Goal: Transaction & Acquisition: Purchase product/service

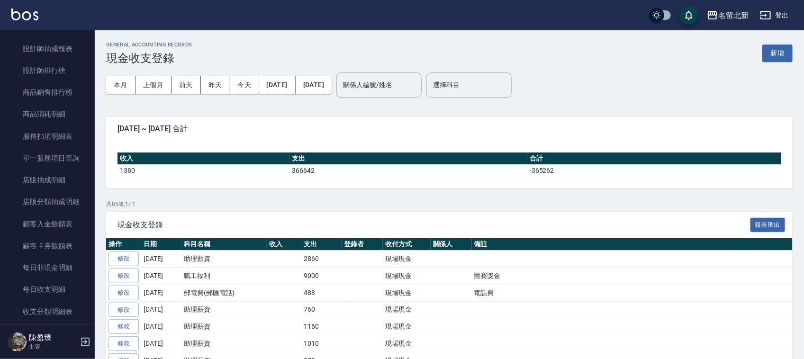
scroll to position [770, 0]
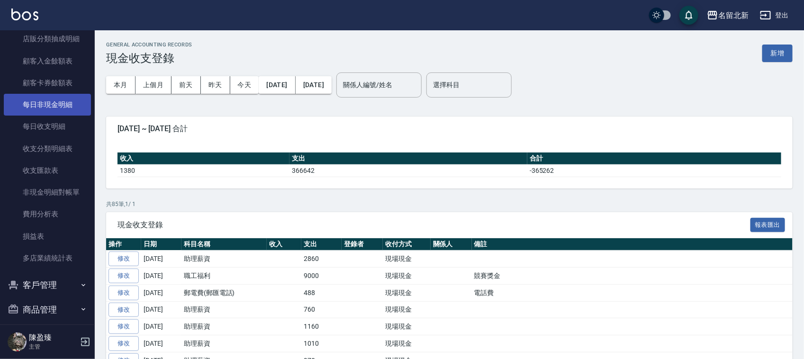
click at [45, 110] on link "每日非現金明細" at bounding box center [47, 105] width 87 height 22
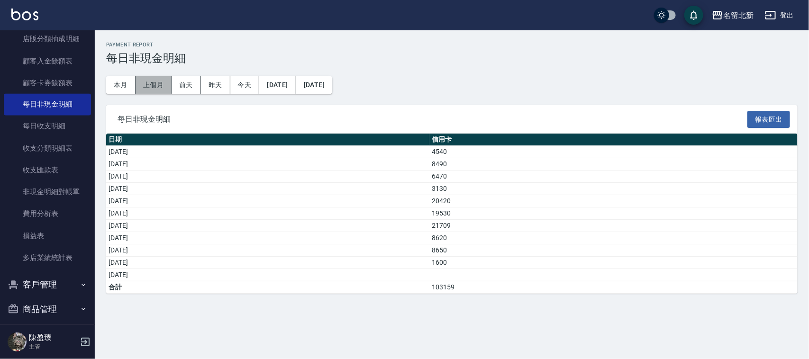
click at [147, 81] on button "上個月" at bounding box center [153, 85] width 36 height 18
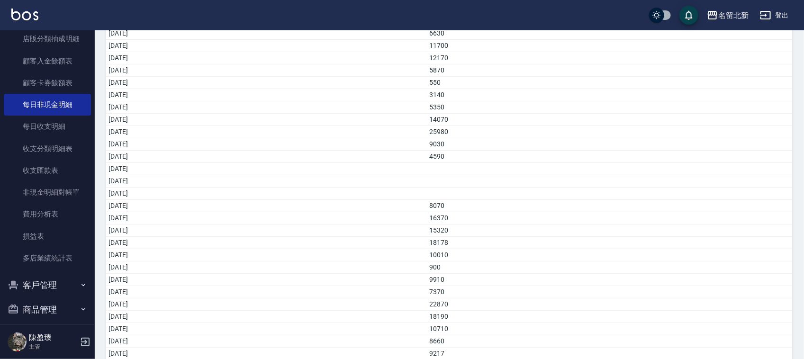
scroll to position [195, 0]
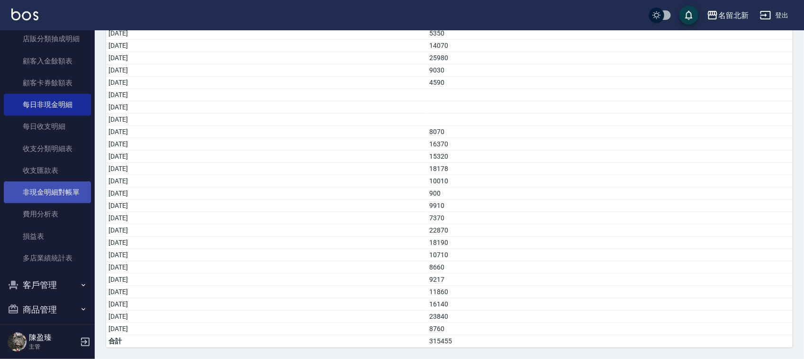
click at [51, 190] on link "非現金明細對帳單" at bounding box center [47, 192] width 87 height 22
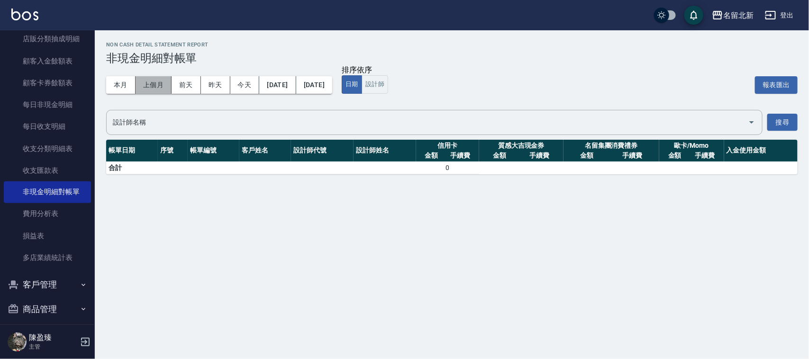
click at [155, 89] on button "上個月" at bounding box center [153, 85] width 36 height 18
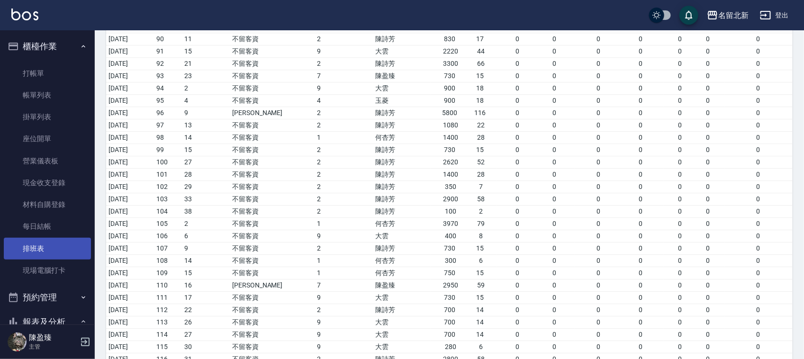
click at [36, 252] on link "排班表" at bounding box center [47, 249] width 87 height 22
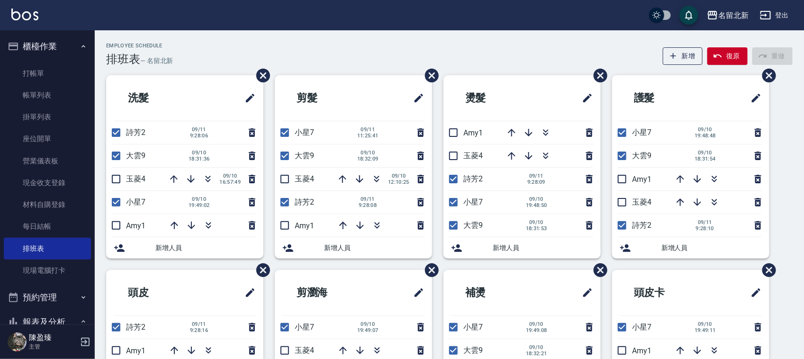
drag, startPoint x: 115, startPoint y: 130, endPoint x: 212, endPoint y: 144, distance: 98.5
click at [115, 131] on input "checkbox" at bounding box center [116, 133] width 20 height 20
checkbox input "false"
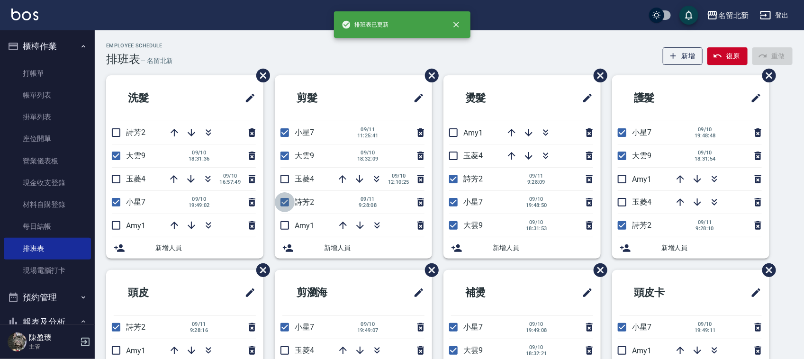
click at [289, 203] on input "checkbox" at bounding box center [285, 202] width 20 height 20
checkbox input "false"
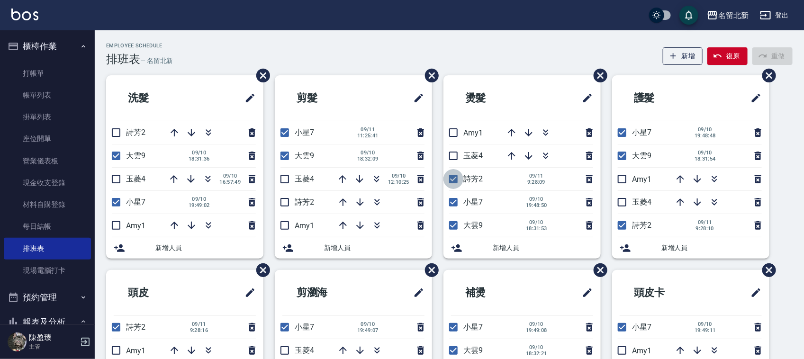
click at [453, 177] on input "checkbox" at bounding box center [453, 179] width 20 height 20
checkbox input "false"
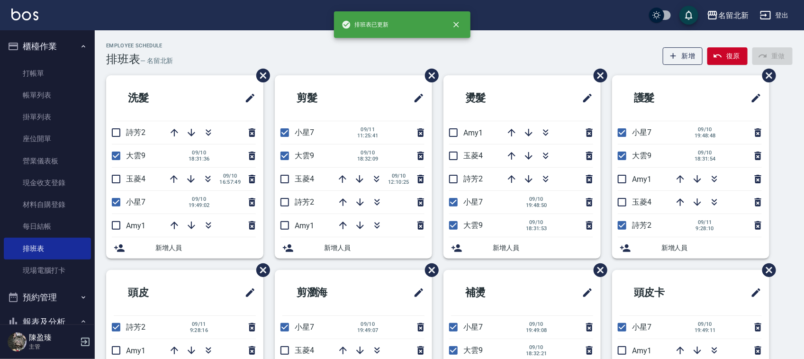
click at [620, 228] on input "checkbox" at bounding box center [622, 226] width 20 height 20
checkbox input "false"
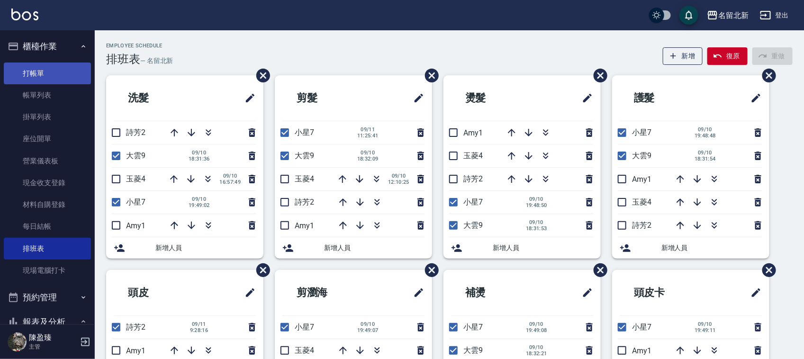
click at [38, 69] on link "打帳單" at bounding box center [47, 74] width 87 height 22
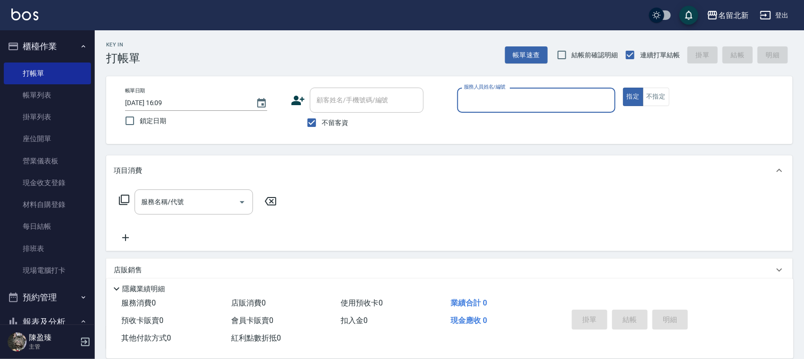
click at [481, 100] on input "服務人員姓名/編號" at bounding box center [536, 100] width 150 height 17
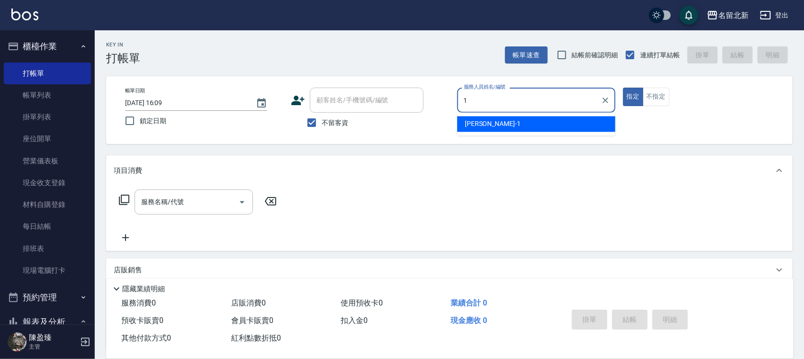
type input "[PERSON_NAME]-1"
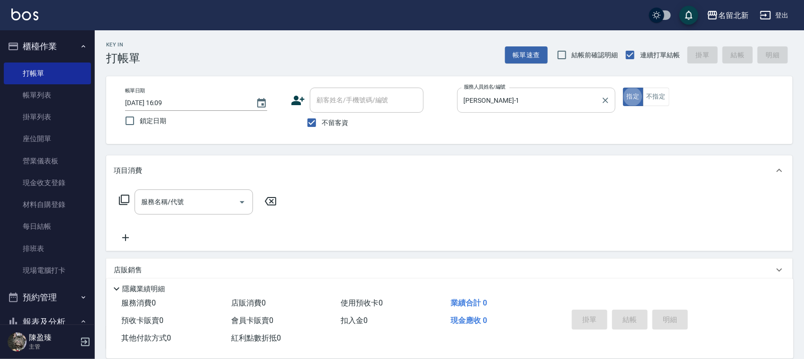
type button "true"
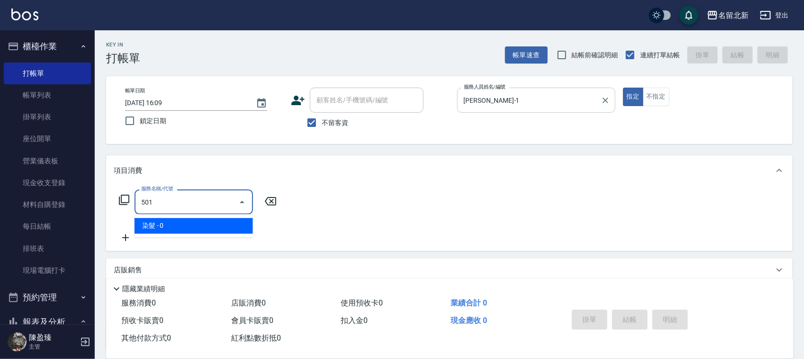
type input "染髮(501)"
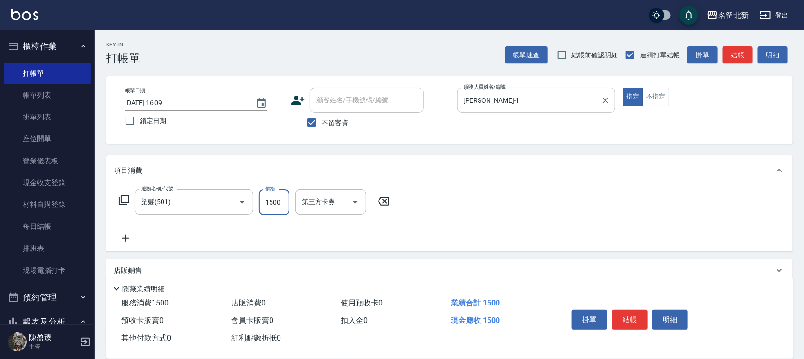
type input "1500"
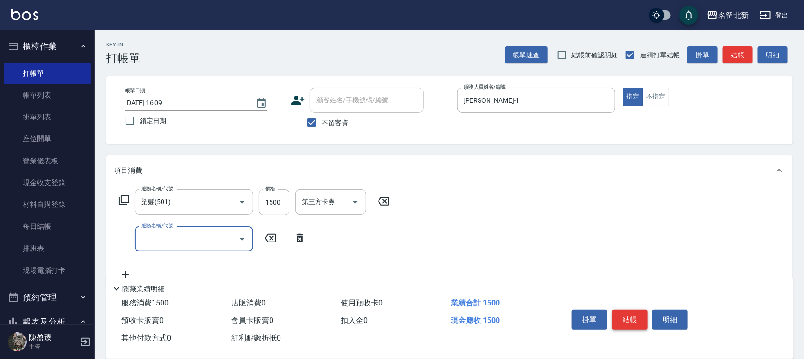
click at [635, 313] on button "結帳" at bounding box center [630, 320] width 36 height 20
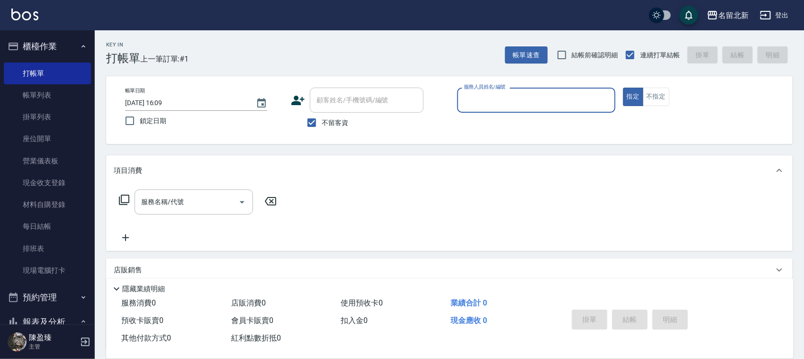
click at [518, 104] on input "服務人員姓名/編號" at bounding box center [536, 100] width 150 height 17
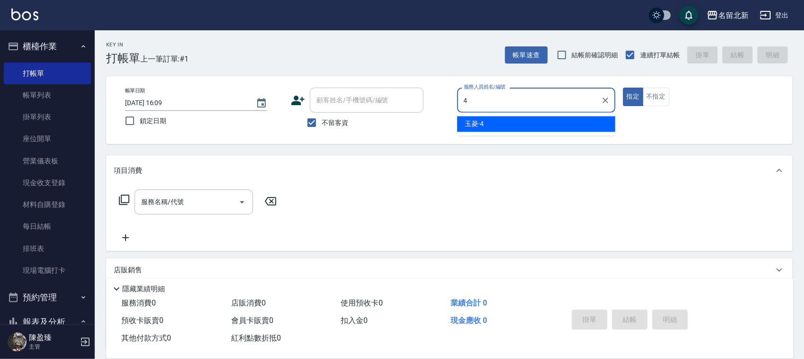
type input "玉菱-4"
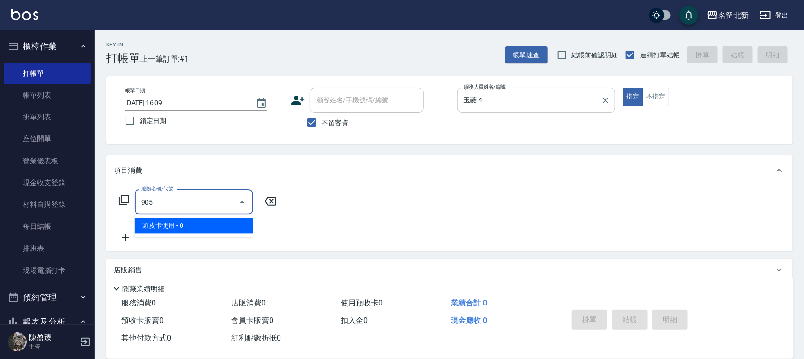
type input "頭皮卡使用(905)"
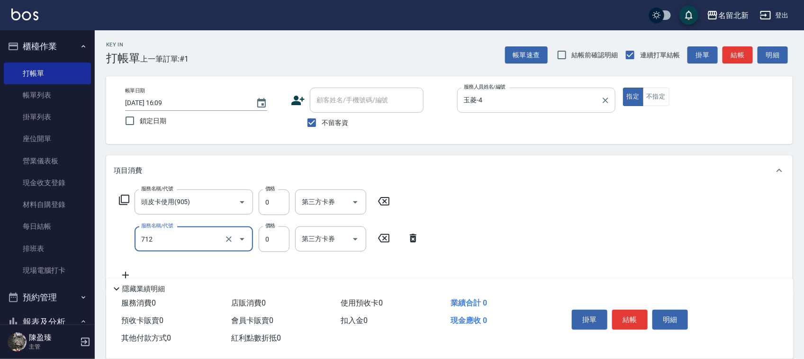
type input "互助120(712)"
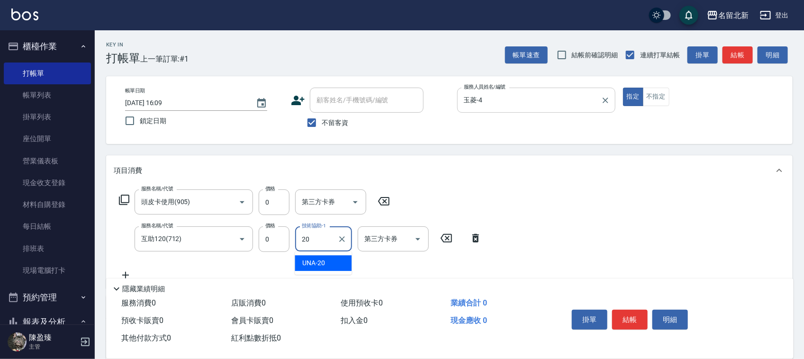
type input "UNA-20"
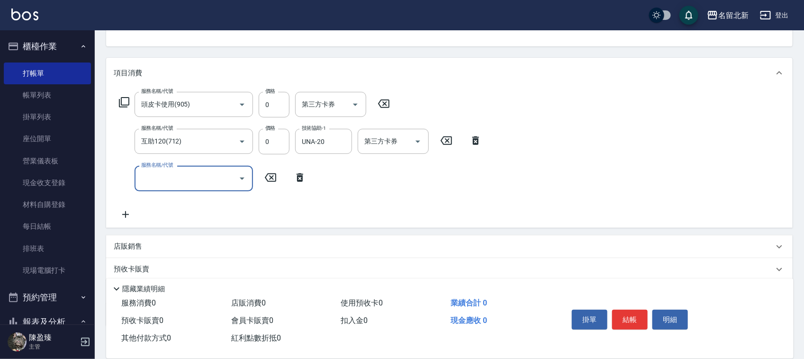
scroll to position [118, 0]
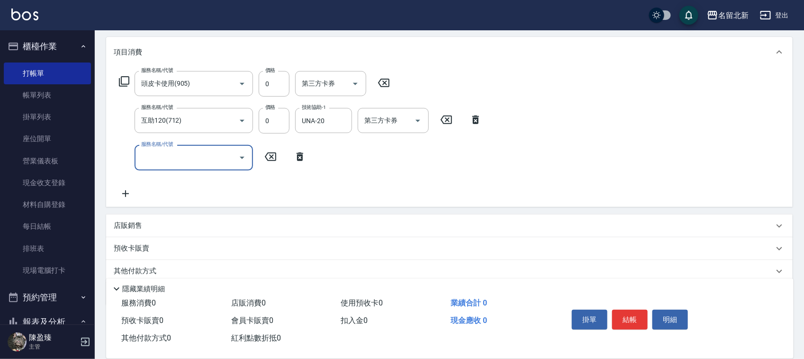
click at [129, 223] on p "店販銷售" at bounding box center [128, 226] width 28 height 10
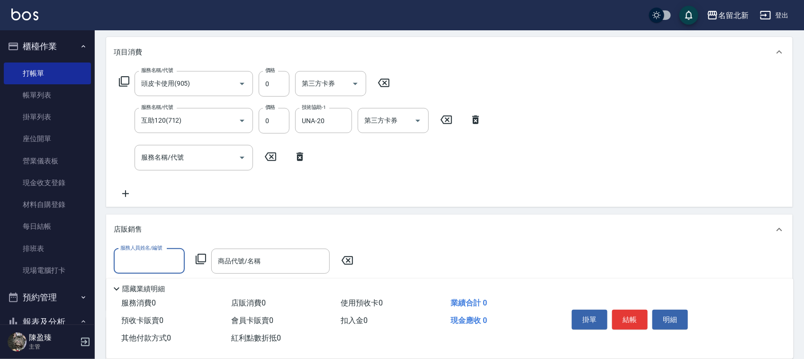
scroll to position [0, 0]
type input "玉菱-4"
click at [198, 258] on icon at bounding box center [201, 259] width 10 height 10
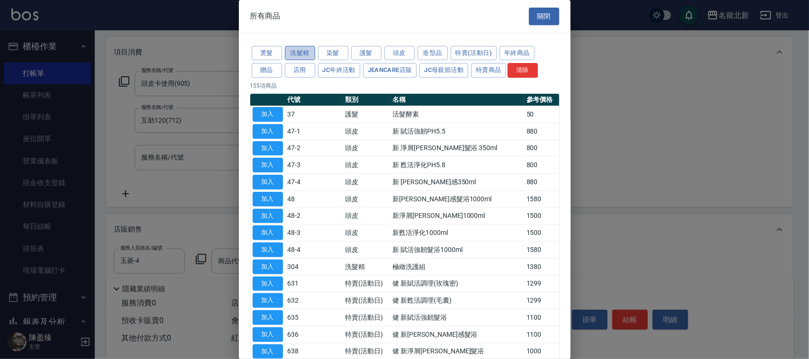
click at [301, 55] on button "洗髮精" at bounding box center [300, 53] width 30 height 15
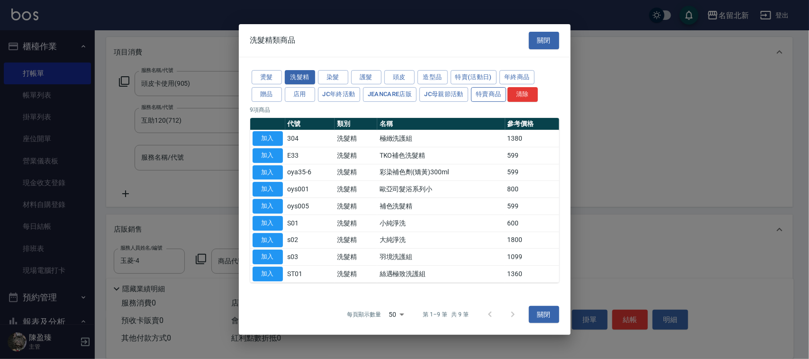
click at [494, 97] on button "特賣商品" at bounding box center [488, 94] width 35 height 15
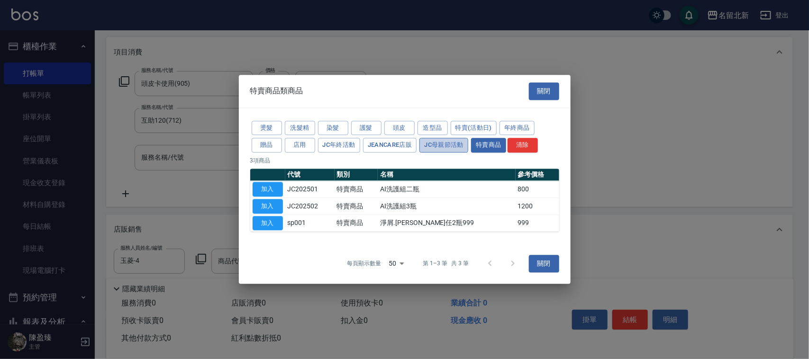
click at [448, 138] on button "JC母親節活動" at bounding box center [443, 145] width 49 height 15
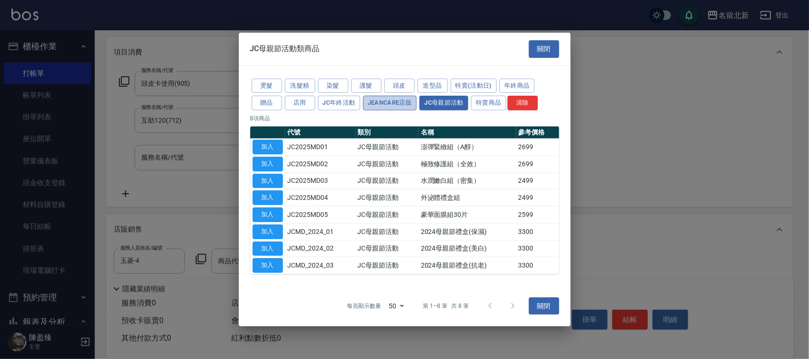
click at [390, 99] on button "JeanCare店販" at bounding box center [390, 103] width 54 height 15
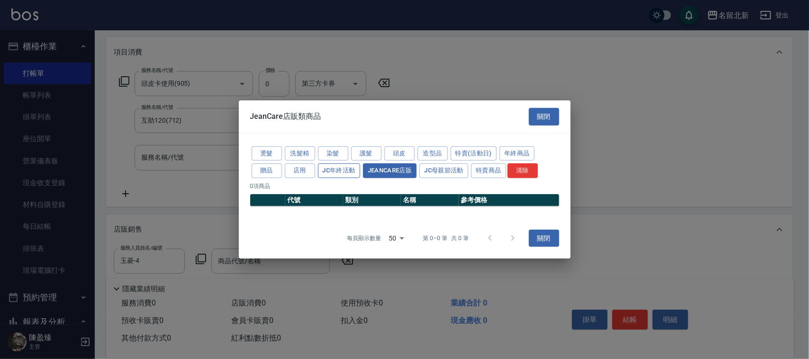
click at [340, 172] on button "JC年終活動" at bounding box center [339, 170] width 42 height 15
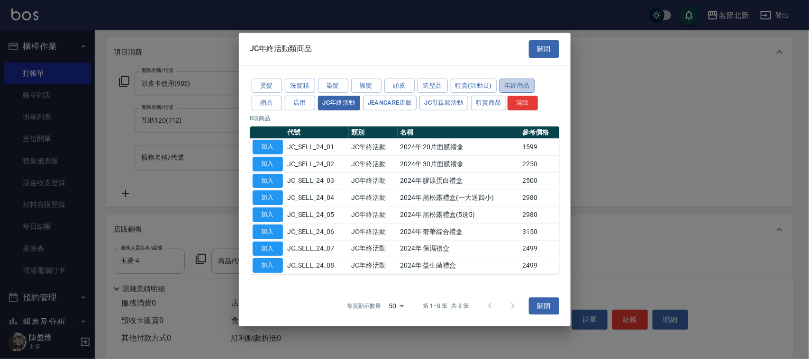
click at [516, 83] on button "年終商品" at bounding box center [516, 85] width 35 height 15
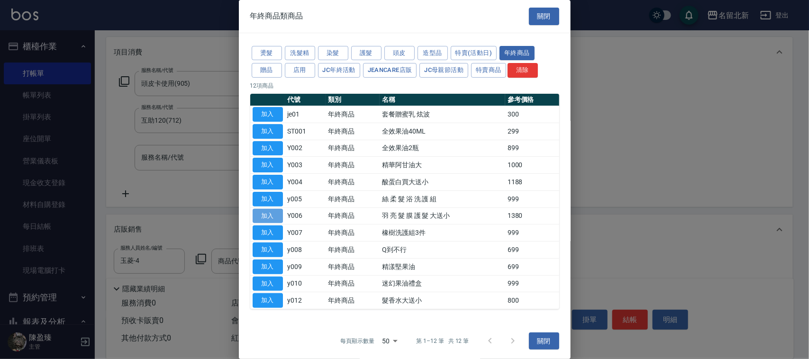
click at [268, 224] on button "加入" at bounding box center [267, 216] width 30 height 15
type input "羽 亮 髮 膜 護 髮 大送小"
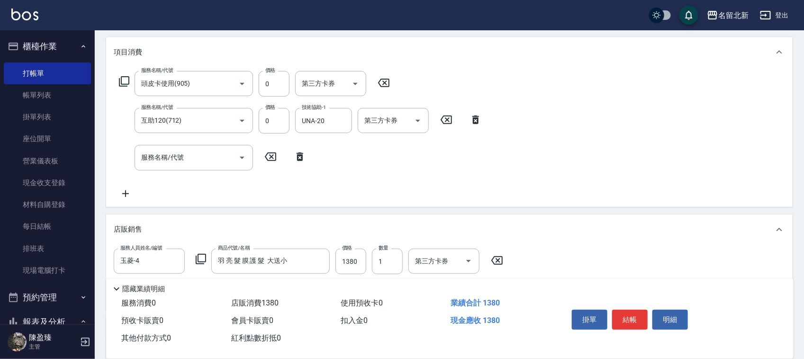
click at [200, 256] on icon at bounding box center [200, 258] width 11 height 11
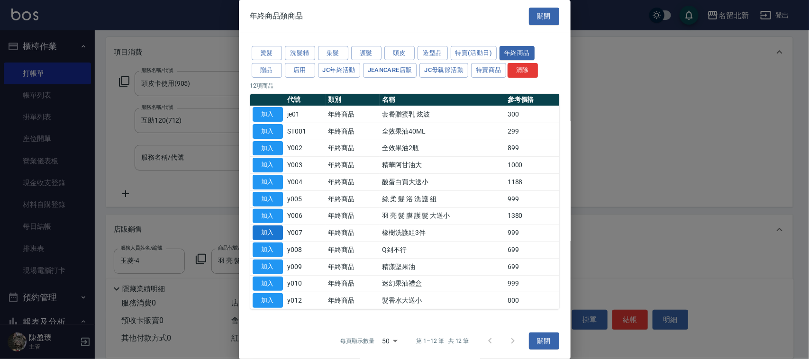
click at [268, 234] on button "加入" at bounding box center [267, 232] width 30 height 15
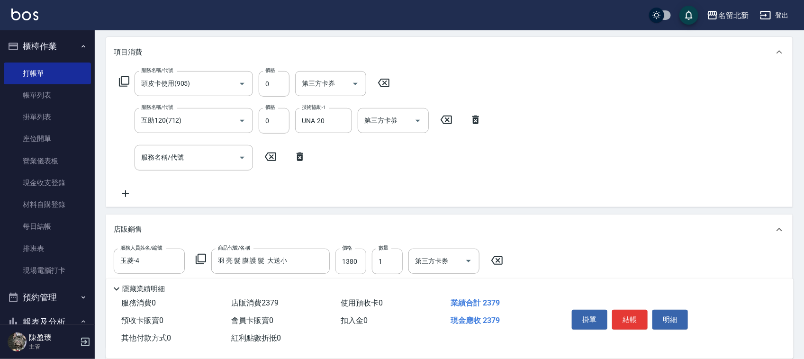
click at [363, 263] on input "1380" at bounding box center [350, 262] width 31 height 26
type input "999"
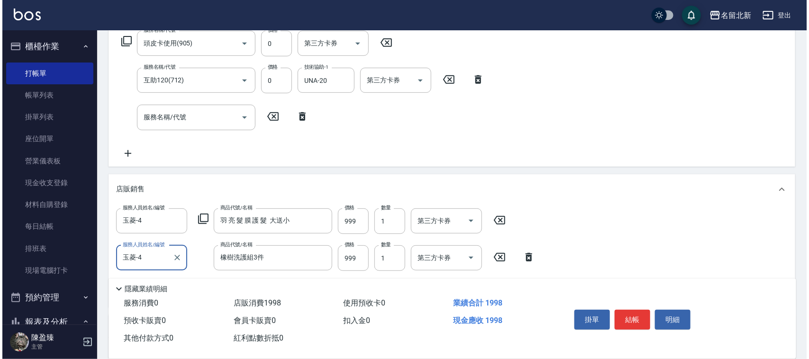
scroll to position [178, 0]
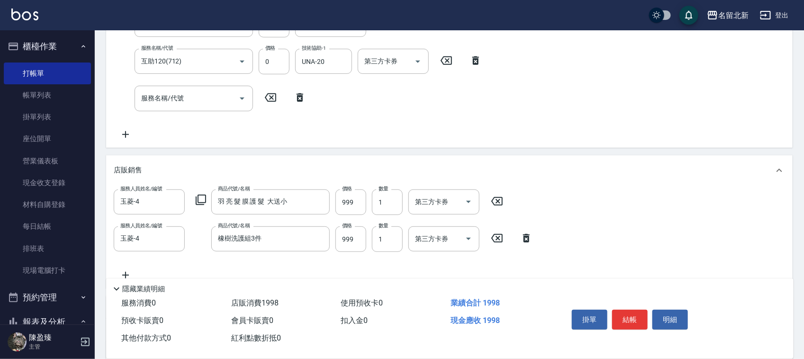
click at [200, 196] on icon at bounding box center [200, 199] width 11 height 11
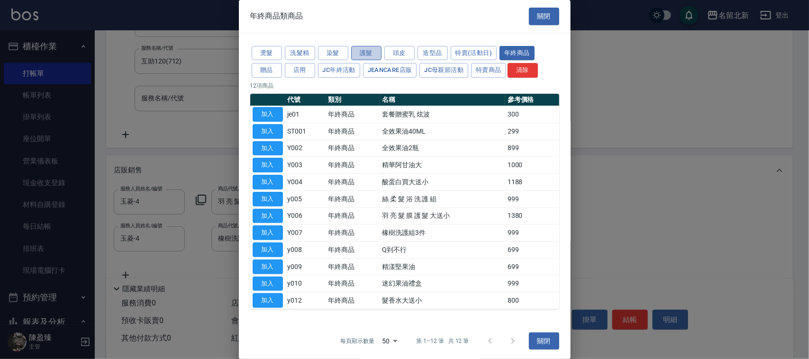
click at [369, 46] on button "護髮" at bounding box center [366, 53] width 30 height 15
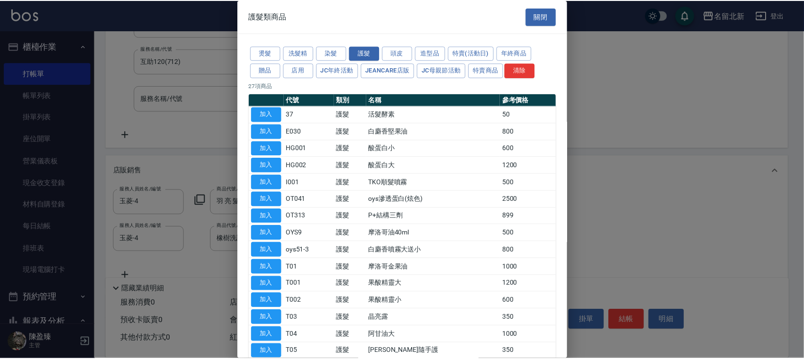
scroll to position [54, 0]
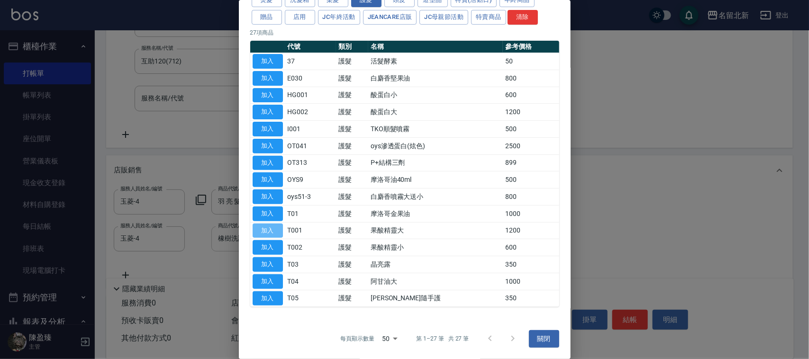
click at [268, 229] on button "加入" at bounding box center [267, 231] width 30 height 15
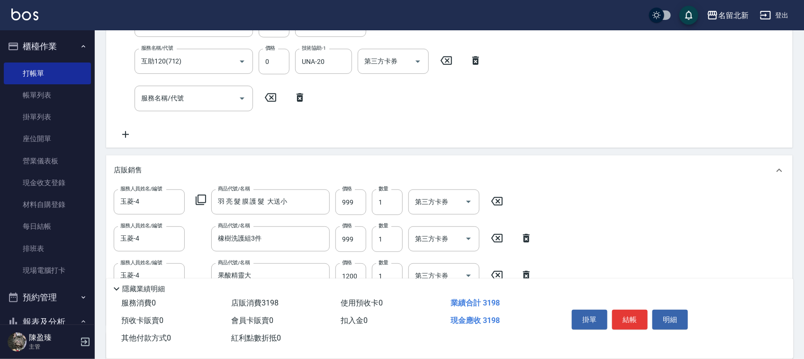
click at [527, 234] on icon at bounding box center [526, 238] width 7 height 9
type input "果酸精靈大"
type input "1200"
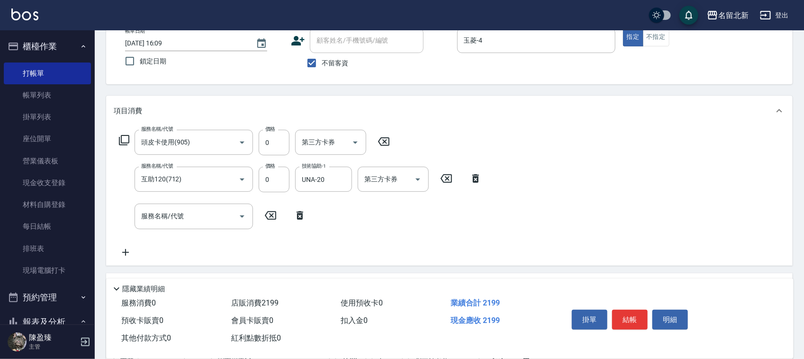
scroll to position [59, 0]
click at [294, 216] on icon at bounding box center [300, 215] width 24 height 11
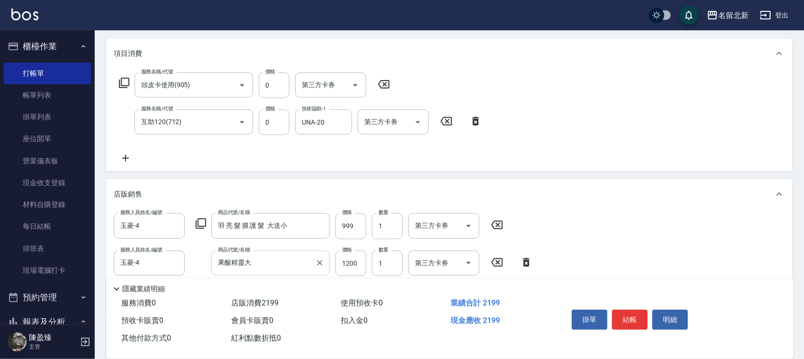
scroll to position [236, 0]
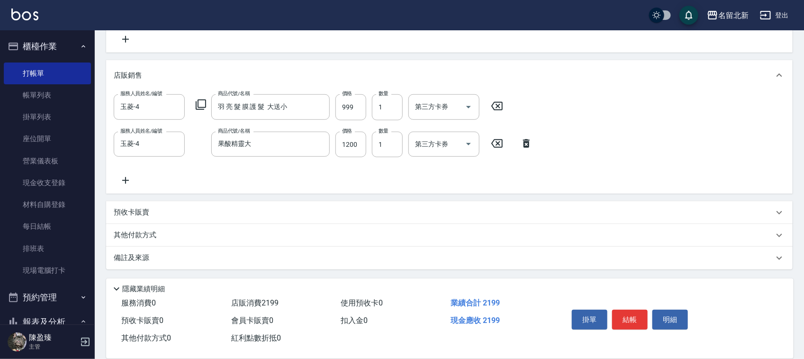
click at [142, 234] on p "其他付款方式" at bounding box center [137, 235] width 47 height 10
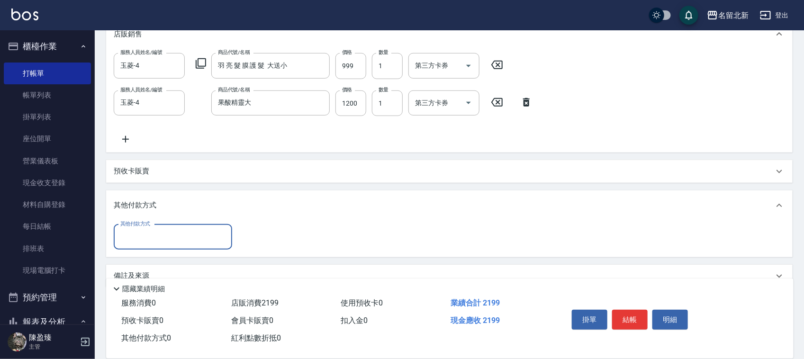
scroll to position [295, 0]
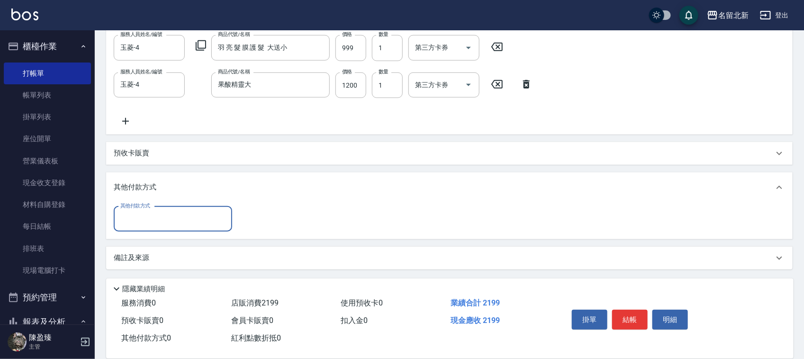
click at [134, 215] on input "其他付款方式" at bounding box center [173, 219] width 110 height 17
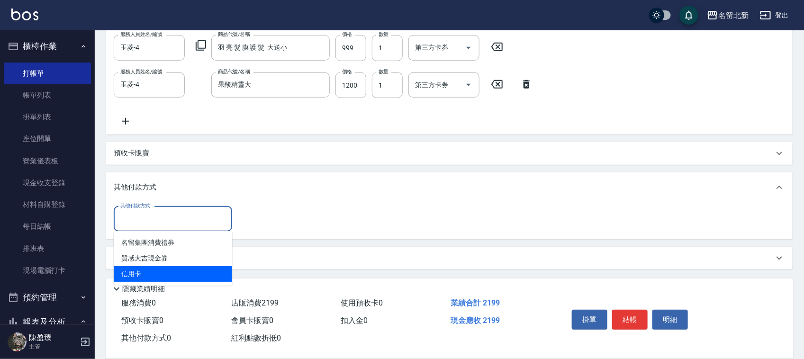
drag, startPoint x: 131, startPoint y: 270, endPoint x: 218, endPoint y: 242, distance: 91.7
click at [136, 270] on span "信用卡" at bounding box center [173, 274] width 118 height 16
type input "信用卡"
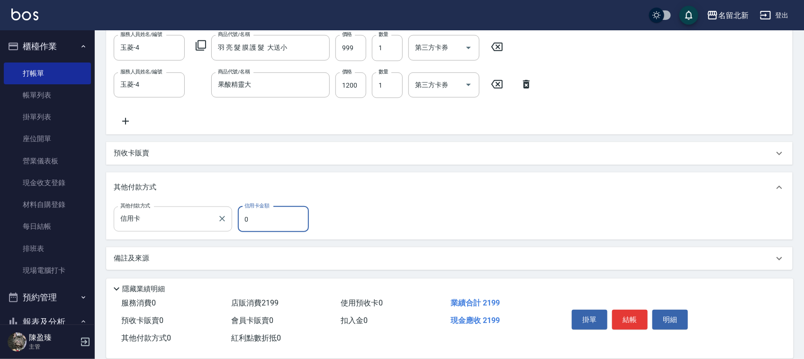
drag, startPoint x: 266, startPoint y: 222, endPoint x: 214, endPoint y: 221, distance: 52.1
click at [219, 225] on div "其他付款方式 信用卡 其他付款方式 信用卡金額 0 信用卡金額" at bounding box center [214, 220] width 201 height 26
type input "2199"
click at [637, 310] on button "結帳" at bounding box center [630, 320] width 36 height 20
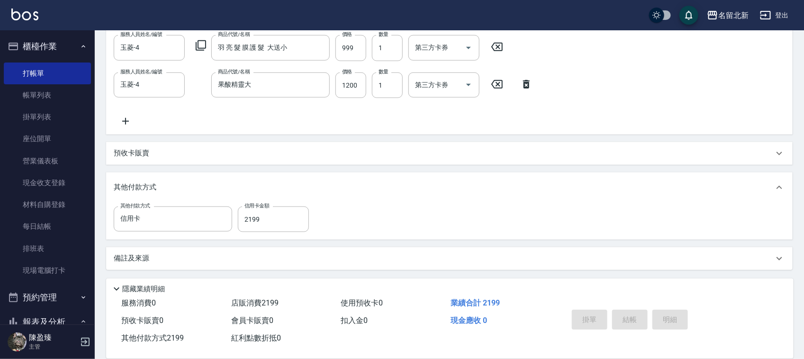
type input "[DATE] 16:11"
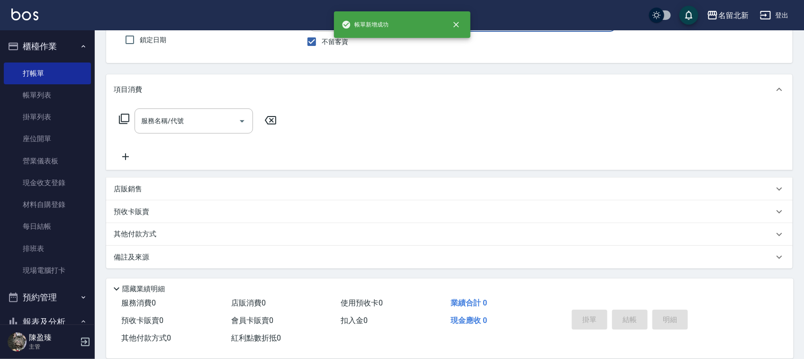
scroll to position [0, 0]
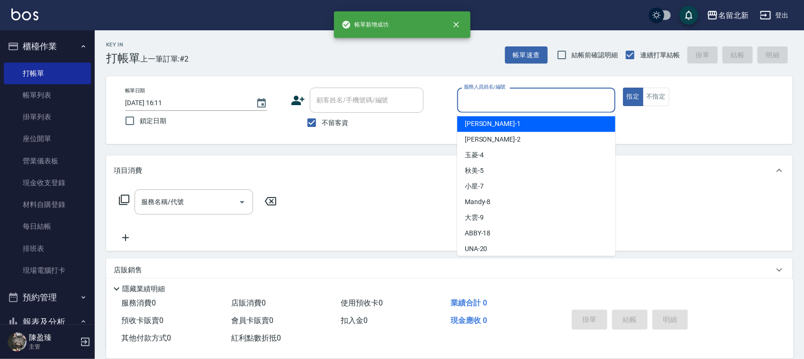
click at [489, 95] on input "服務人員姓名/編號" at bounding box center [536, 100] width 150 height 17
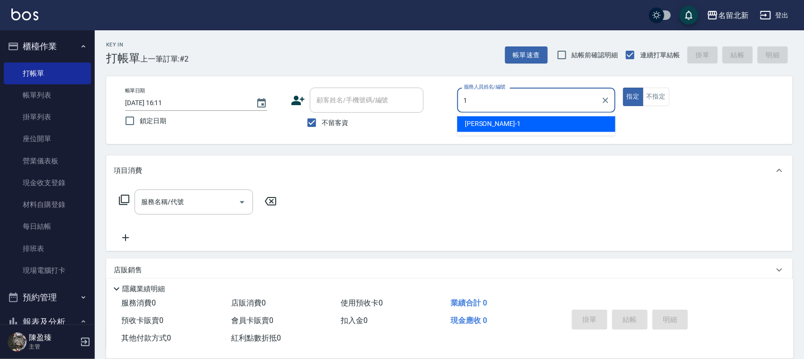
type input "[PERSON_NAME]-1"
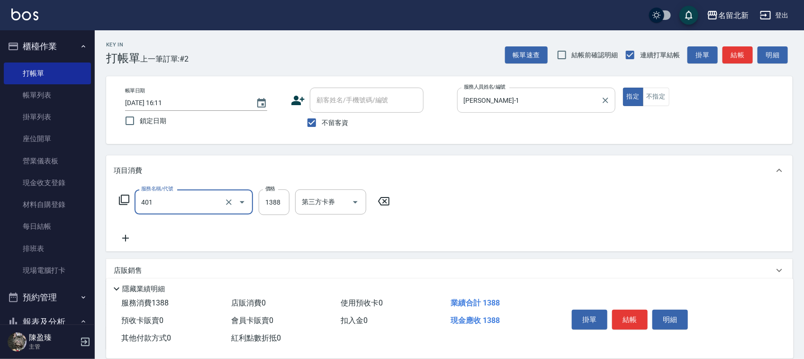
type input "燙髮(401)"
type input "2500"
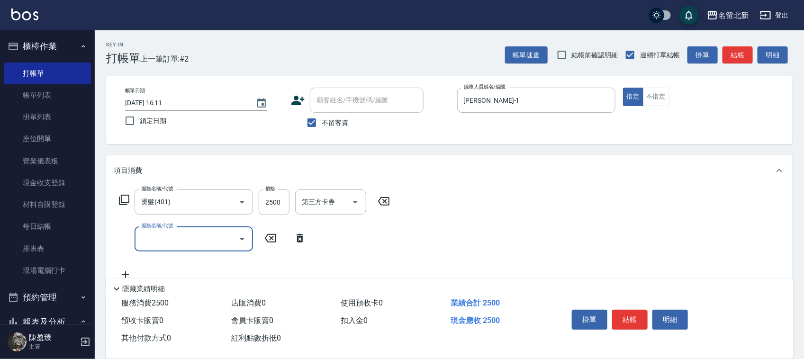
scroll to position [117, 0]
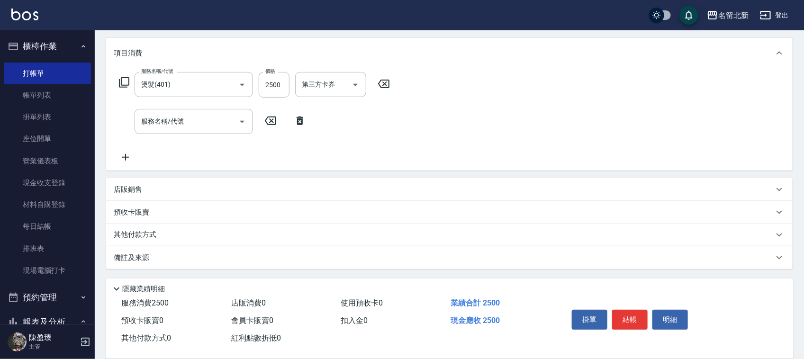
click at [133, 186] on p "店販銷售" at bounding box center [128, 190] width 28 height 10
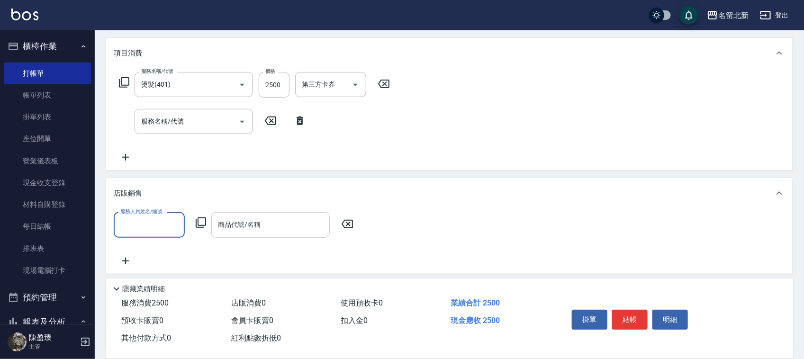
scroll to position [0, 0]
drag, startPoint x: 117, startPoint y: 216, endPoint x: 128, endPoint y: 216, distance: 10.9
click at [123, 216] on input "服務人員姓名/編號" at bounding box center [149, 224] width 63 height 17
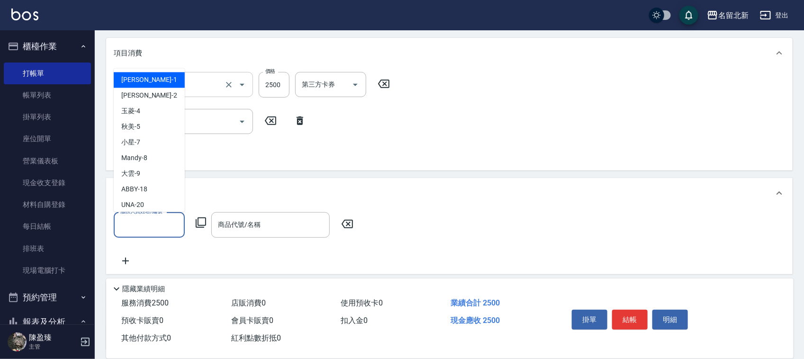
drag, startPoint x: 137, startPoint y: 79, endPoint x: 140, endPoint y: 74, distance: 5.1
click at [136, 78] on span "[PERSON_NAME] -1" at bounding box center [149, 80] width 56 height 10
type input "[PERSON_NAME]-1"
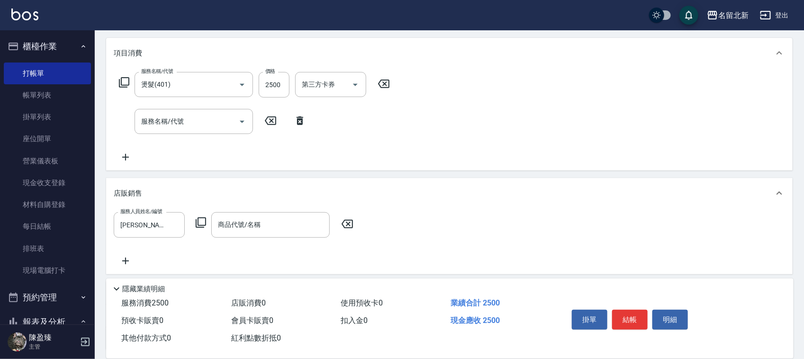
click at [200, 223] on icon at bounding box center [200, 222] width 11 height 11
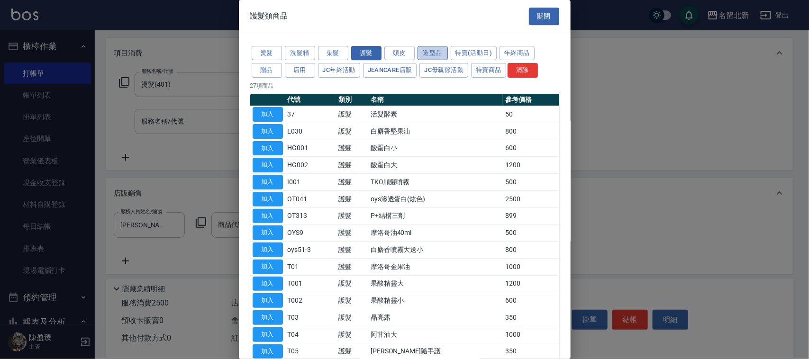
click at [437, 58] on button "造型品" at bounding box center [432, 53] width 30 height 15
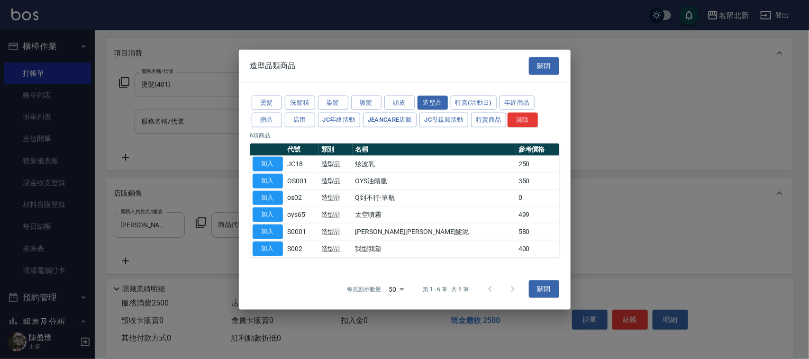
click at [268, 163] on button "加入" at bounding box center [267, 164] width 30 height 15
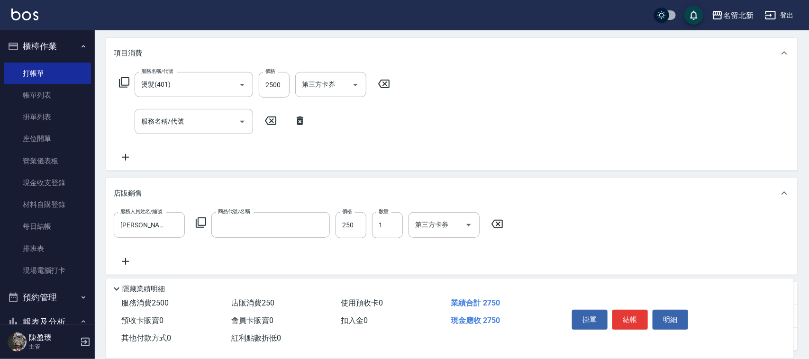
type input "炫波乳"
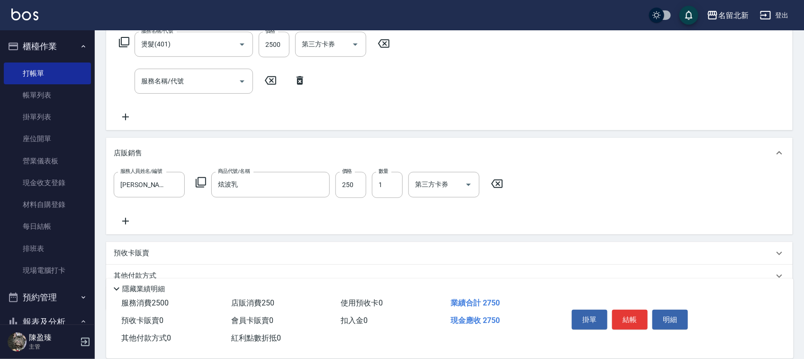
scroll to position [198, 0]
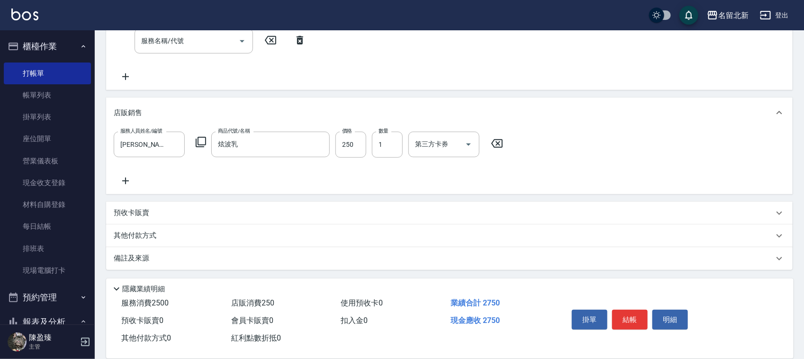
click at [135, 237] on p "其他付款方式" at bounding box center [137, 236] width 47 height 10
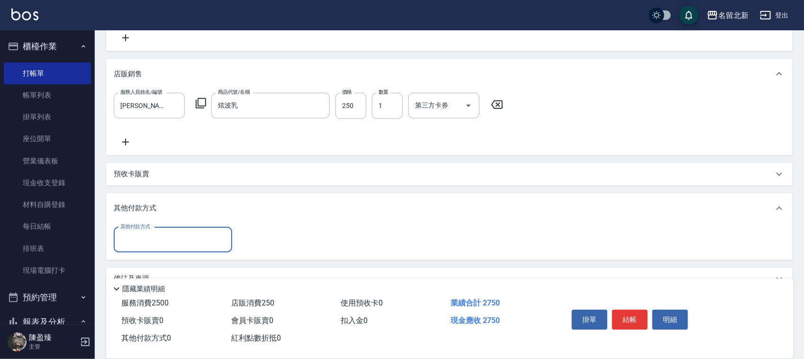
scroll to position [257, 0]
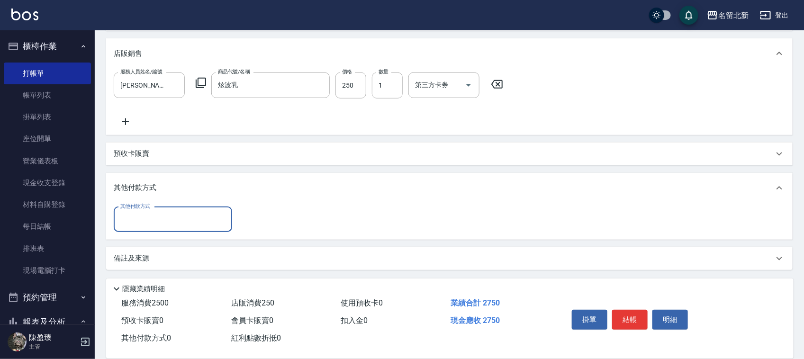
click at [144, 211] on input "其他付款方式" at bounding box center [173, 219] width 110 height 17
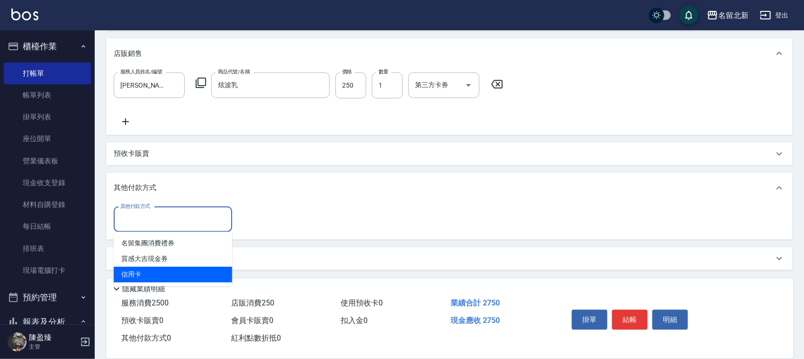
drag, startPoint x: 152, startPoint y: 275, endPoint x: 164, endPoint y: 270, distance: 13.8
click at [152, 275] on span "信用卡" at bounding box center [173, 275] width 118 height 16
type input "信用卡"
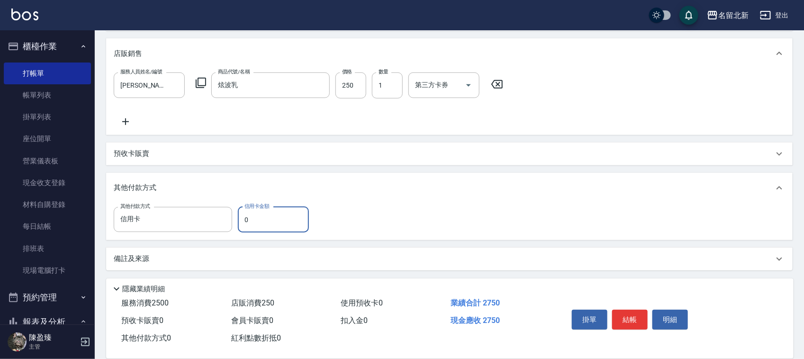
drag, startPoint x: 261, startPoint y: 223, endPoint x: 191, endPoint y: 181, distance: 81.4
click at [225, 228] on div "其他付款方式 信用卡 其他付款方式 信用卡金額 0 信用卡金額" at bounding box center [214, 220] width 201 height 26
type input "2750"
click at [642, 315] on button "結帳" at bounding box center [630, 320] width 36 height 20
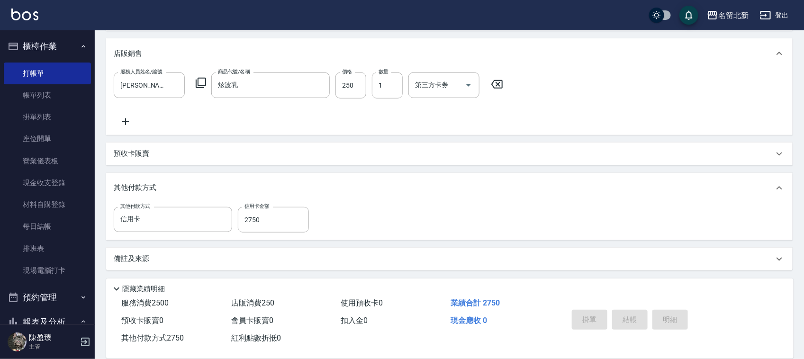
type input "[DATE] 16:12"
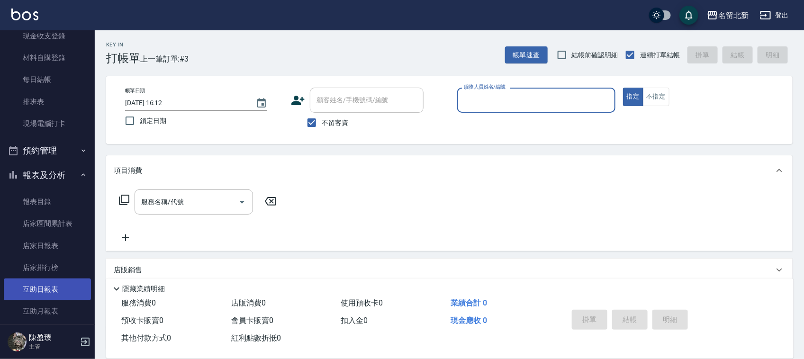
scroll to position [237, 0]
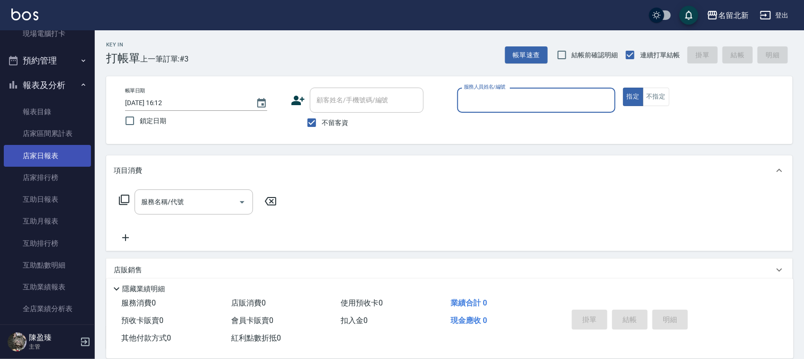
click at [48, 152] on link "店家日報表" at bounding box center [47, 156] width 87 height 22
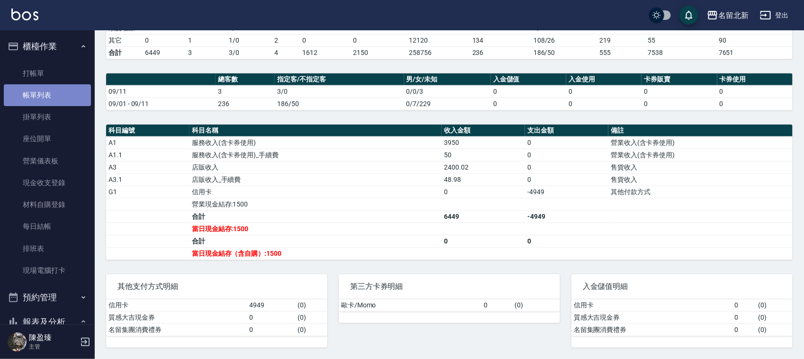
drag, startPoint x: 48, startPoint y: 93, endPoint x: 77, endPoint y: 90, distance: 29.0
click at [50, 91] on link "帳單列表" at bounding box center [47, 95] width 87 height 22
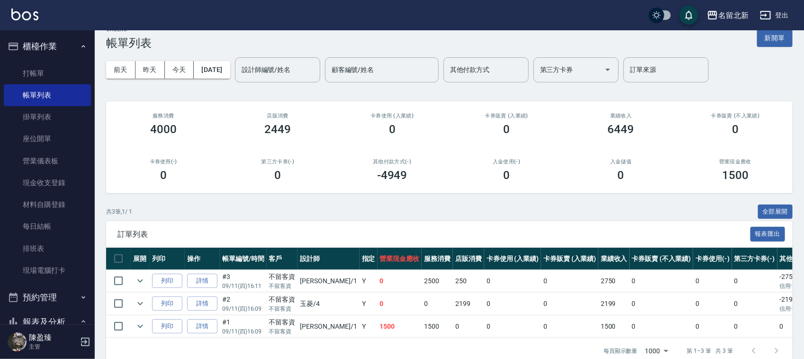
scroll to position [41, 0]
